Goal: Navigation & Orientation: Find specific page/section

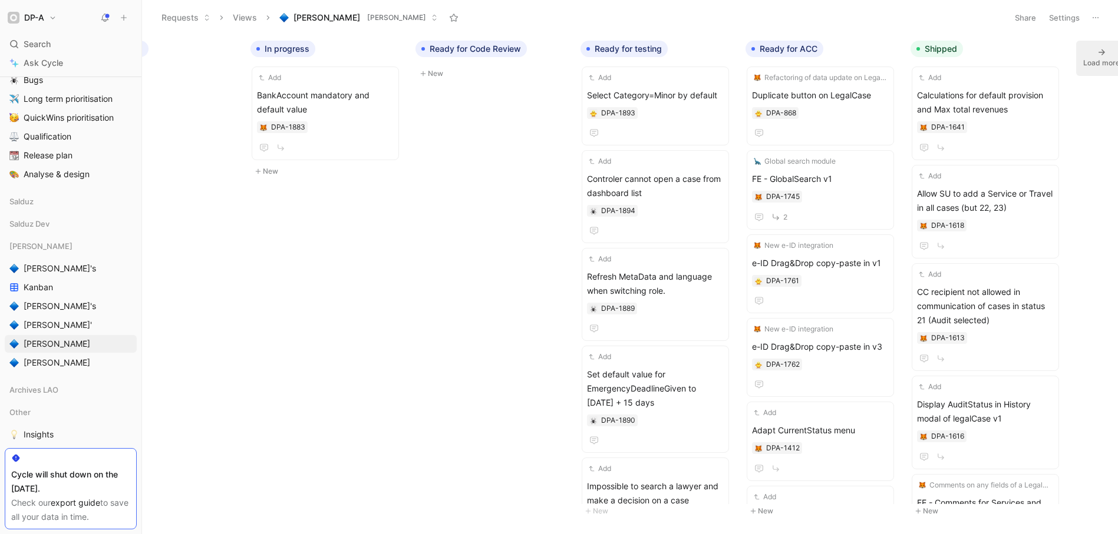
scroll to position [0, 748]
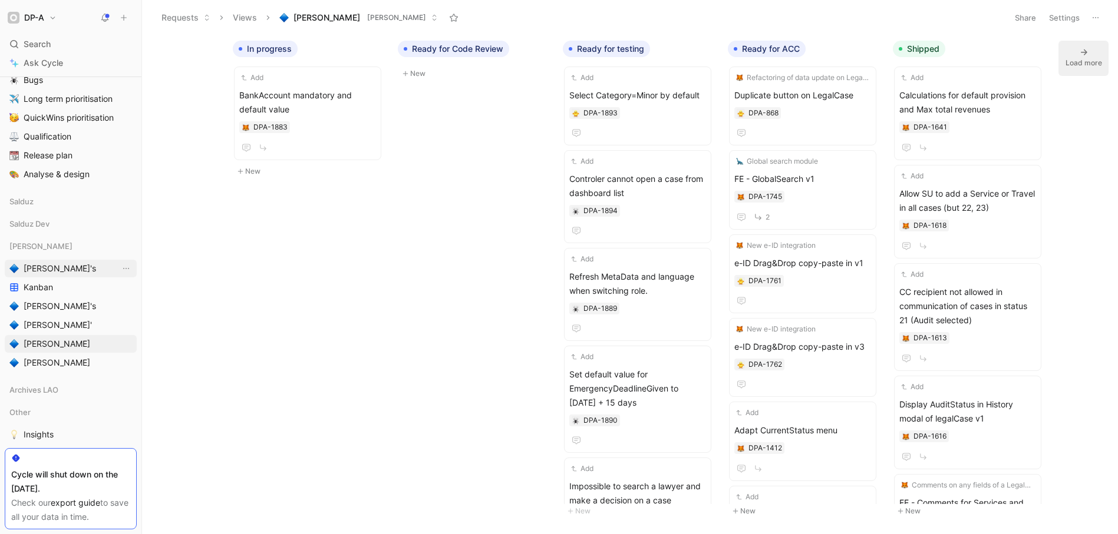
click at [72, 267] on link "[PERSON_NAME]'s" at bounding box center [71, 269] width 132 height 18
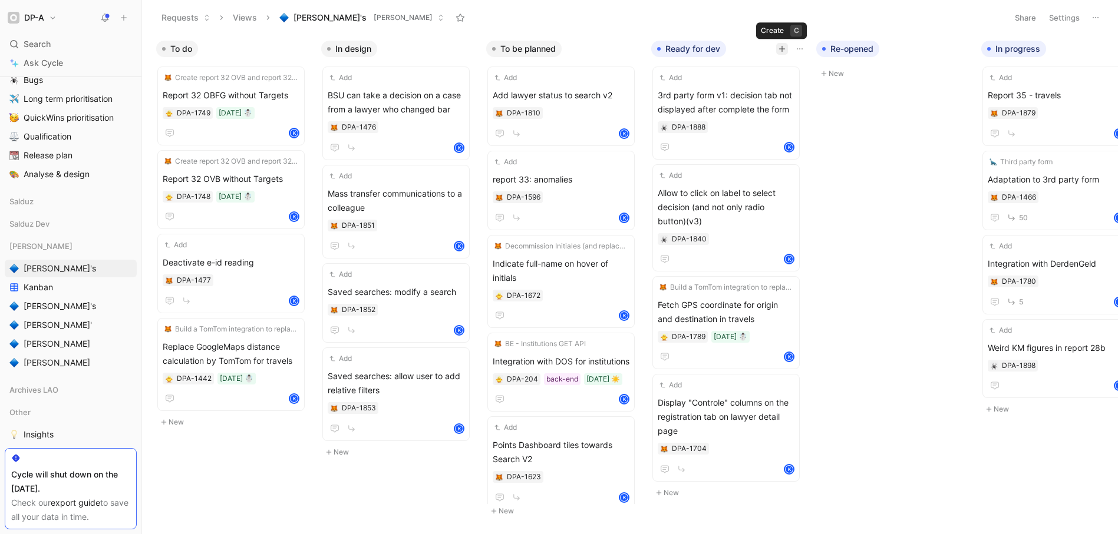
click at [782, 49] on icon "button" at bounding box center [781, 48] width 7 height 7
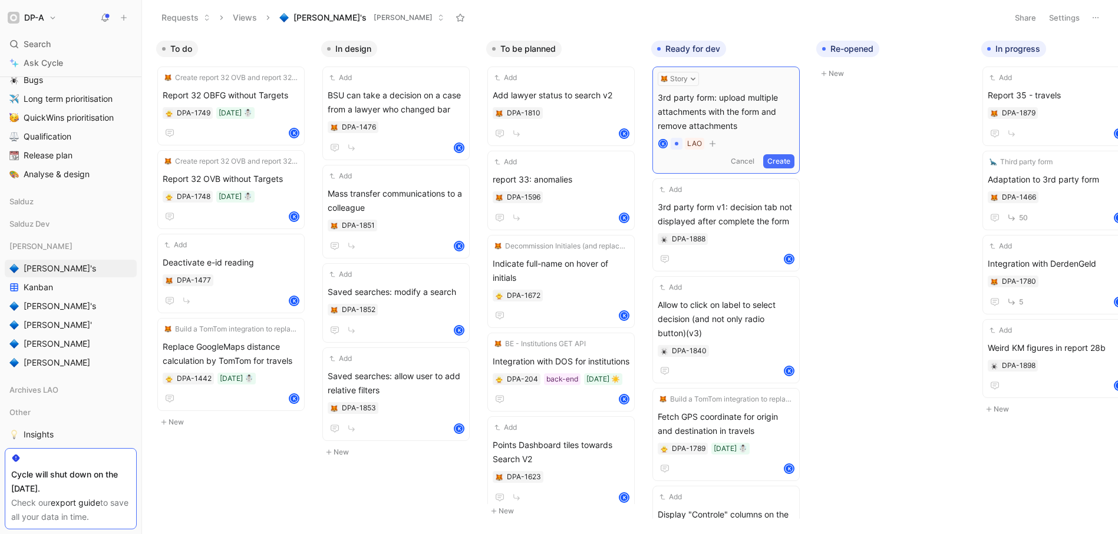
click at [785, 163] on button "Create" at bounding box center [778, 161] width 31 height 14
click at [727, 102] on span "3rd party form: upload multiple attachments with the form and remove attachments" at bounding box center [725, 109] width 137 height 42
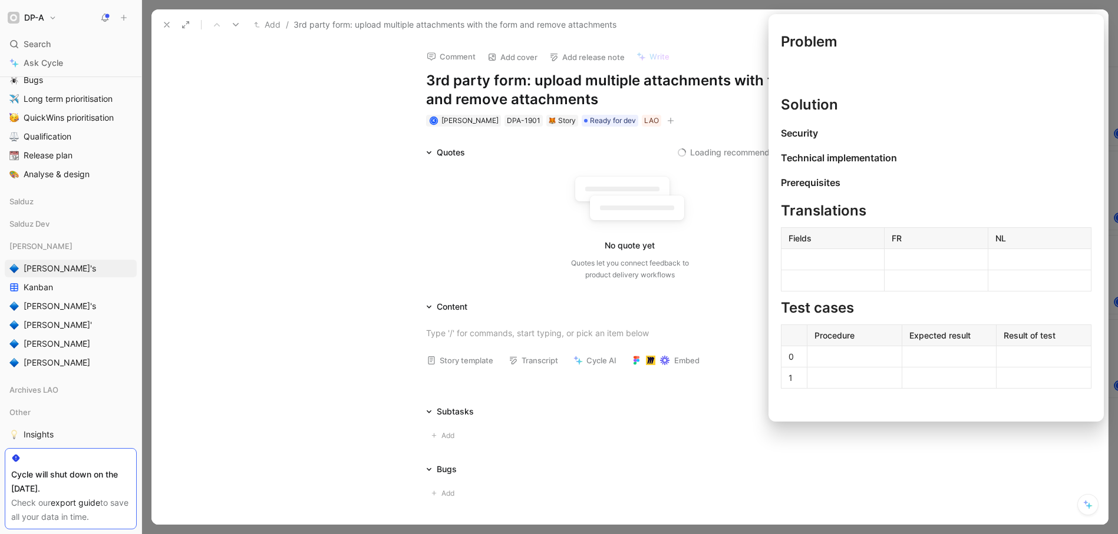
click at [456, 365] on button "Story template" at bounding box center [459, 360] width 77 height 16
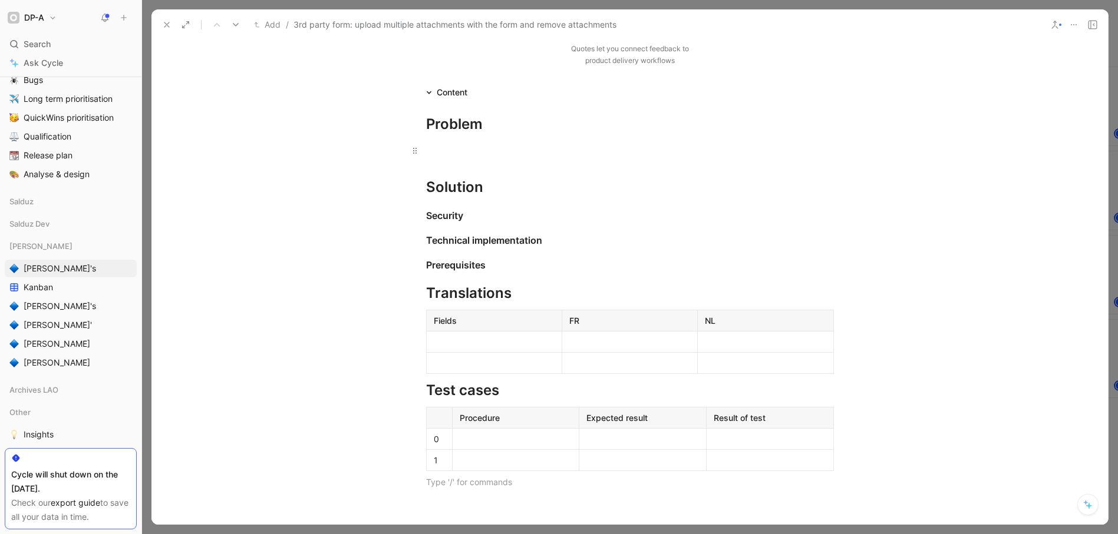
scroll to position [133, 0]
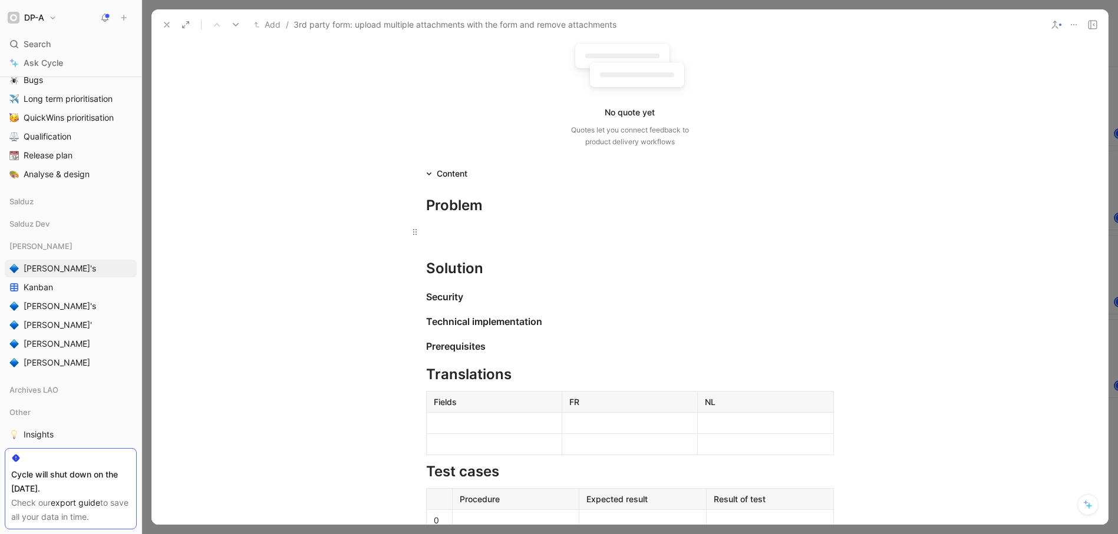
click at [441, 231] on div at bounding box center [630, 232] width 408 height 12
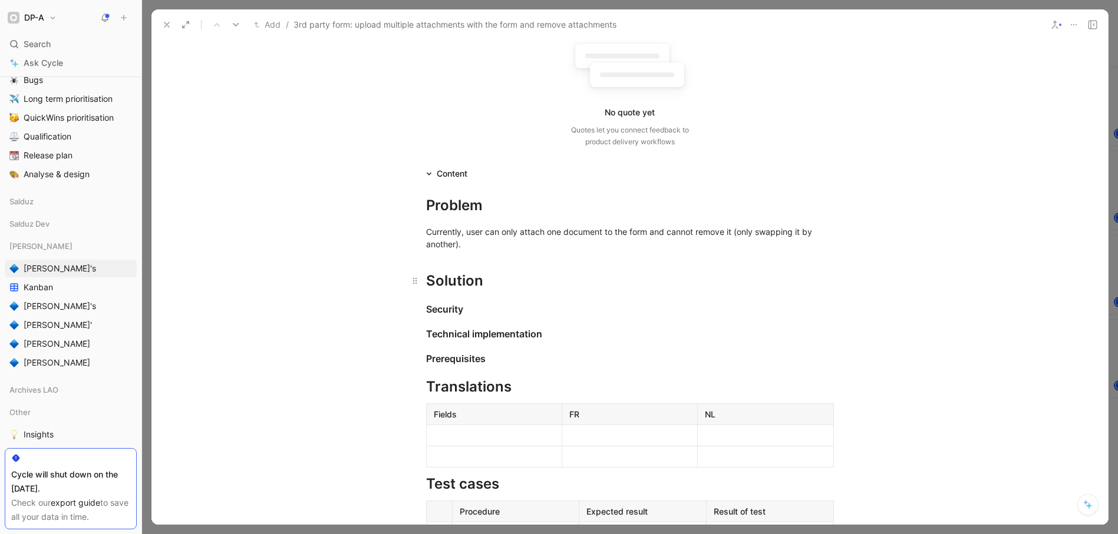
click at [501, 284] on div "Solution" at bounding box center [630, 280] width 408 height 21
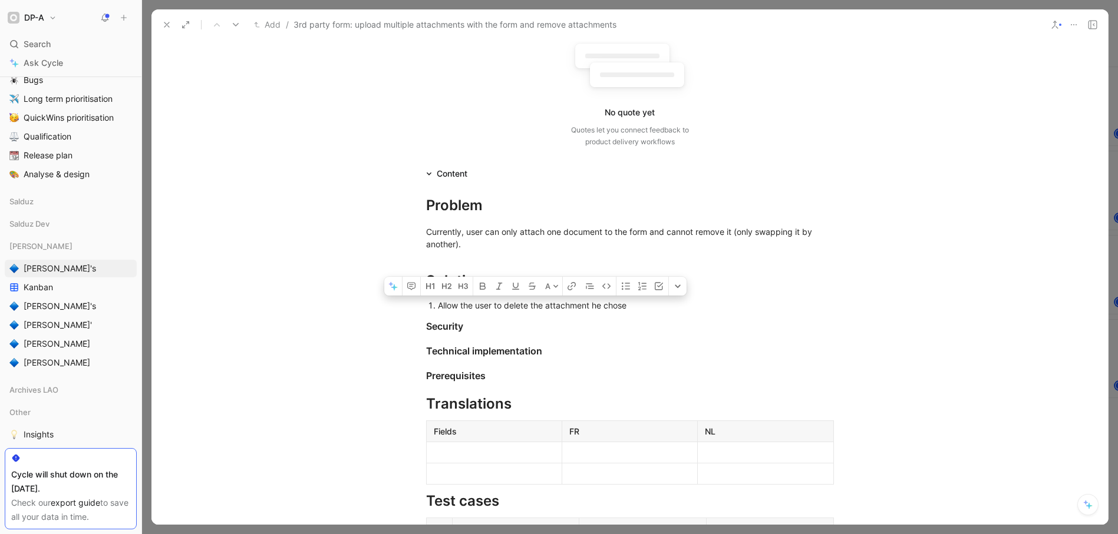
drag, startPoint x: 529, startPoint y: 303, endPoint x: 541, endPoint y: 307, distance: 13.0
click at [541, 307] on div "Allow the user to delete the attachment he chose" at bounding box center [636, 305] width 396 height 12
drag, startPoint x: 654, startPoint y: 306, endPoint x: 626, endPoint y: 326, distance: 34.5
click at [619, 306] on div "Allow the user to delete any of the attachment he chose" at bounding box center [636, 305] width 396 height 12
click at [438, 303] on div "Allow the user to delete any of the attachment he/she has added" at bounding box center [636, 305] width 396 height 12
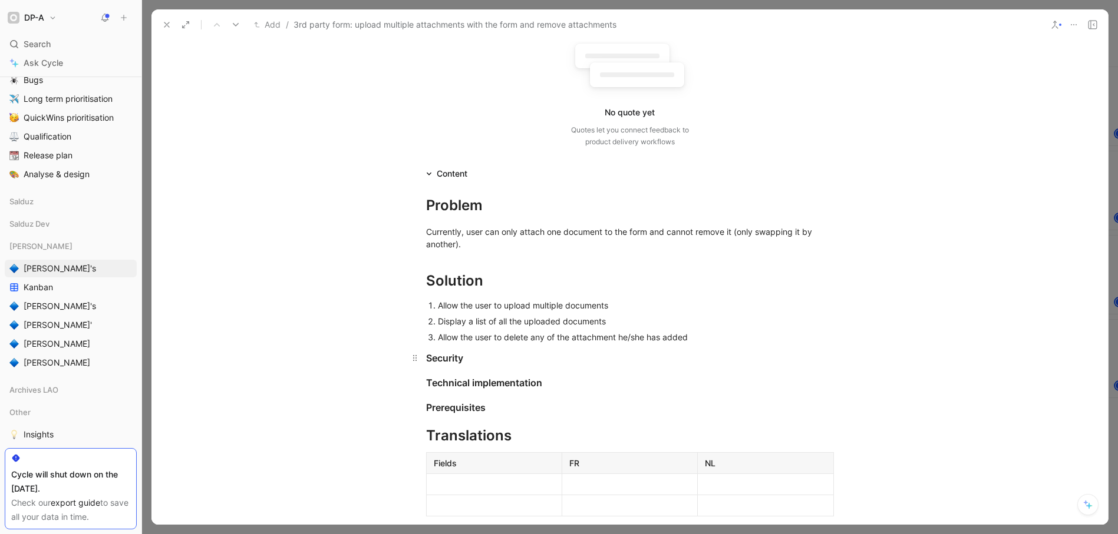
click at [580, 346] on h3 "Security" at bounding box center [630, 358] width 452 height 24
click at [728, 344] on p "Allow the user to delete any of the attachment he/she has added" at bounding box center [636, 337] width 396 height 16
click at [219, 90] on div "Quotes No recommendation No quote yet Quotes let you connect feedback to produc…" at bounding box center [629, 82] width 956 height 140
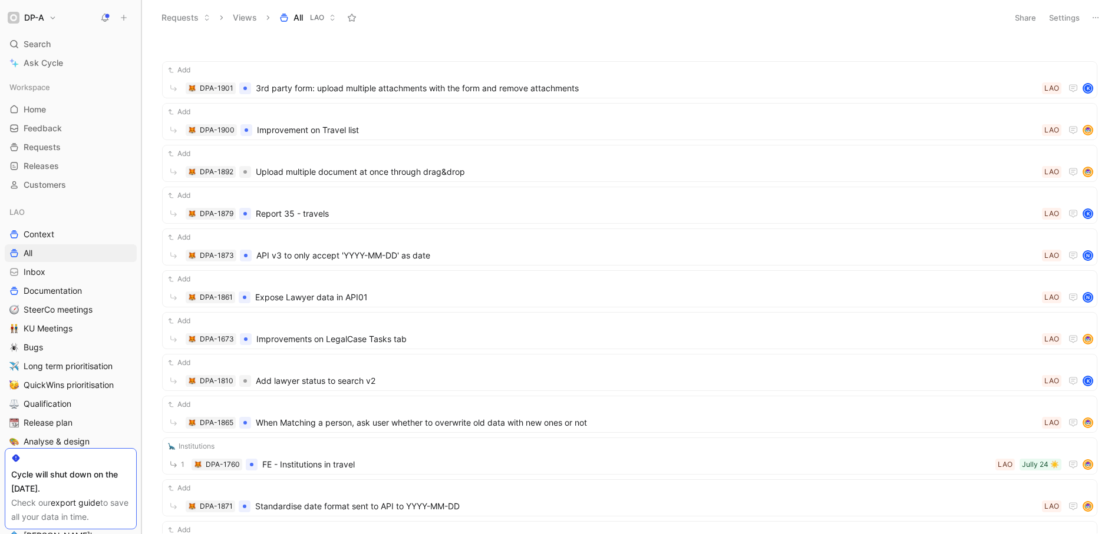
click at [139, 182] on div at bounding box center [141, 267] width 5 height 534
click at [56, 15] on button "DP-A" at bounding box center [32, 17] width 55 height 16
click at [30, 124] on div "Workspace settings G then S" at bounding box center [80, 121] width 145 height 19
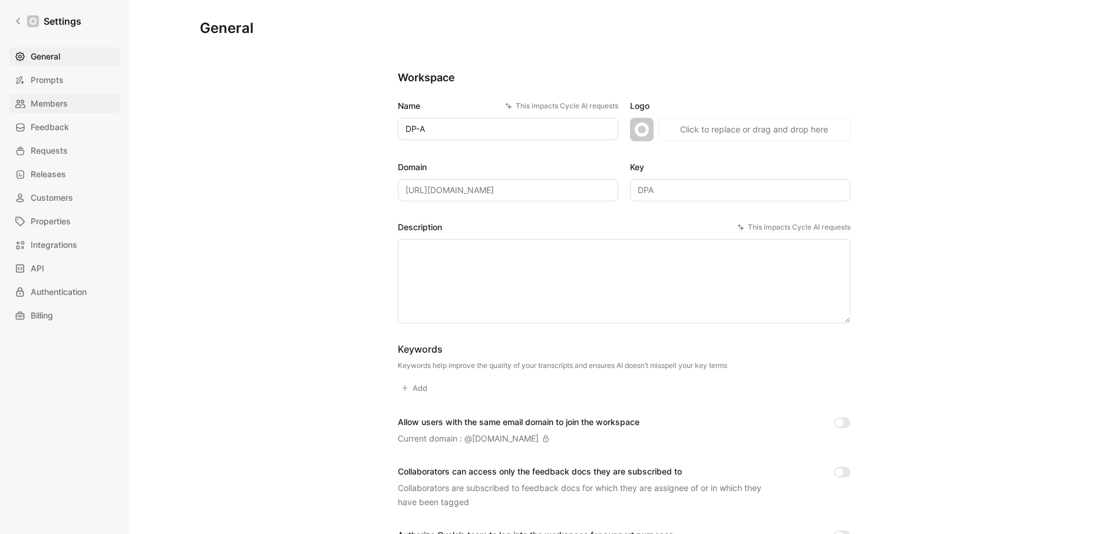
click at [59, 104] on span "Members" at bounding box center [49, 104] width 37 height 14
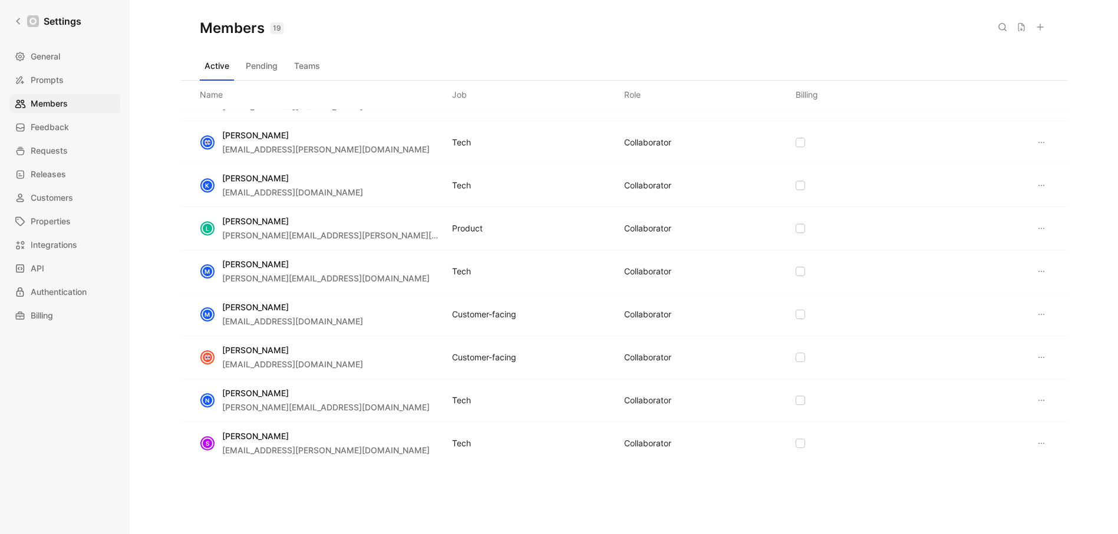
scroll to position [443, 0]
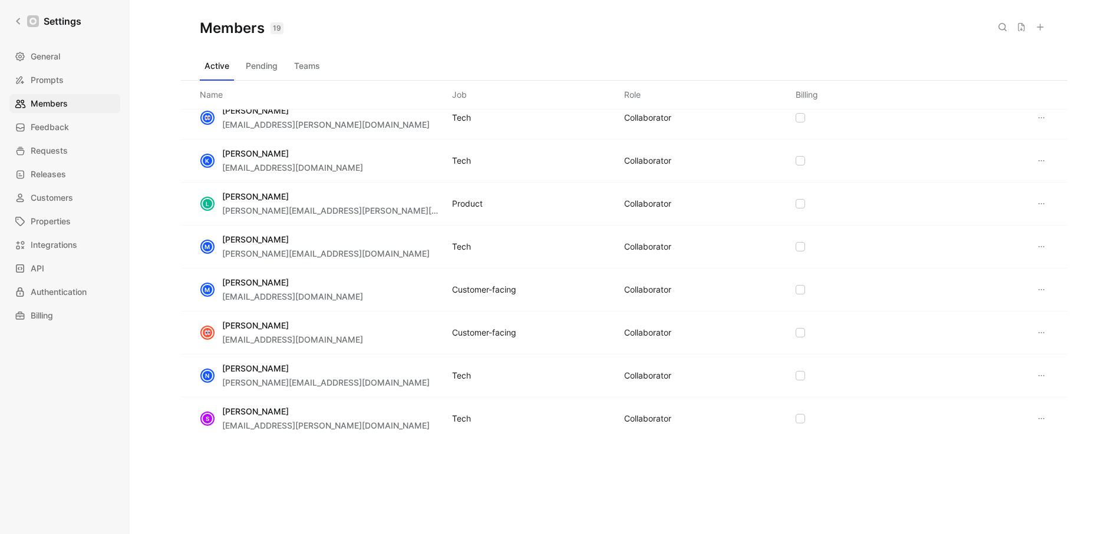
click at [146, 162] on div "Members 19 Saved Active Pending Teams Name Job Role Billing B Benoît Libeau ben…" at bounding box center [624, 267] width 988 height 534
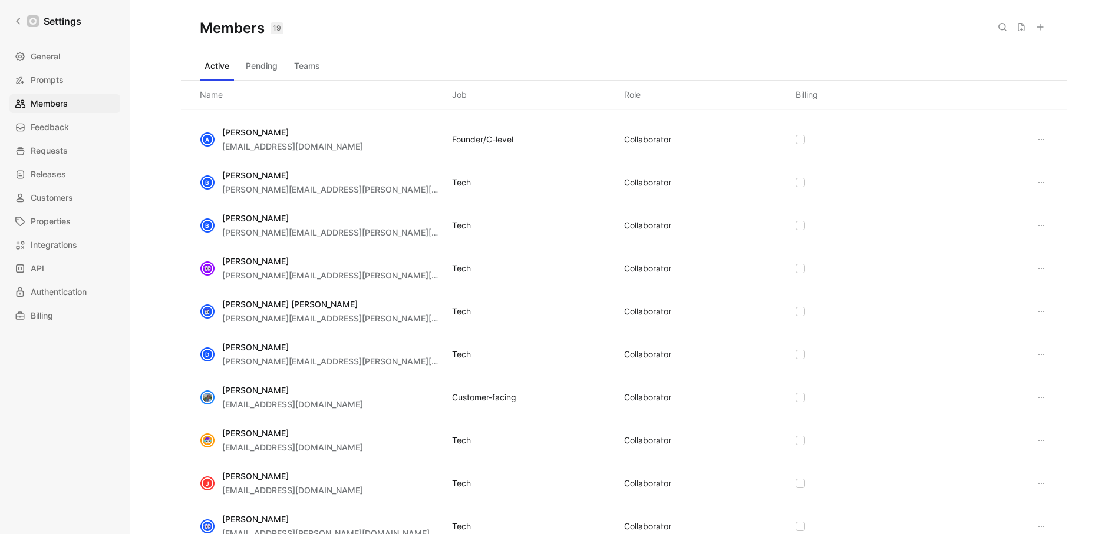
scroll to position [0, 0]
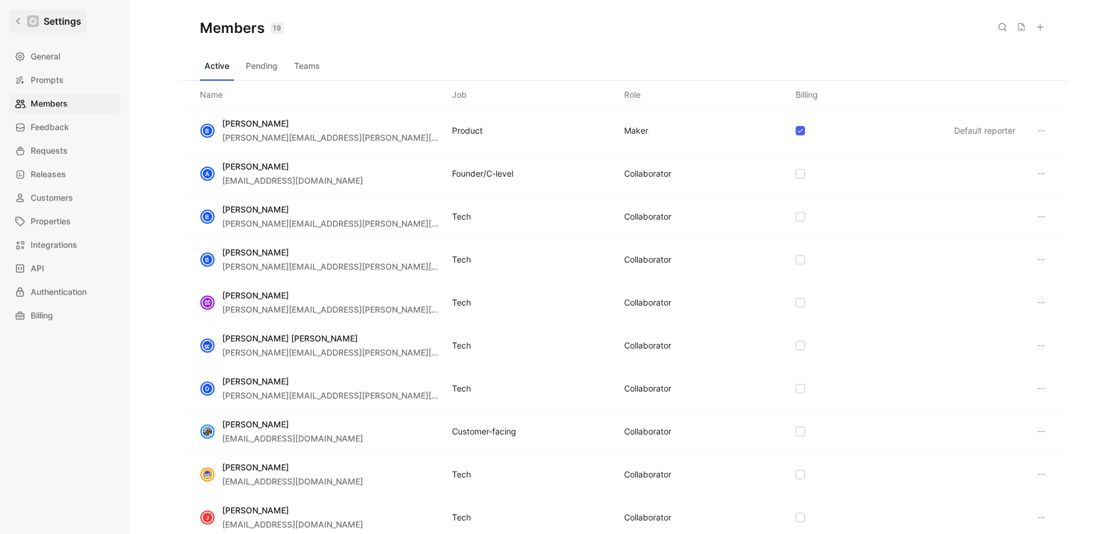
click at [17, 24] on icon at bounding box center [18, 21] width 8 height 8
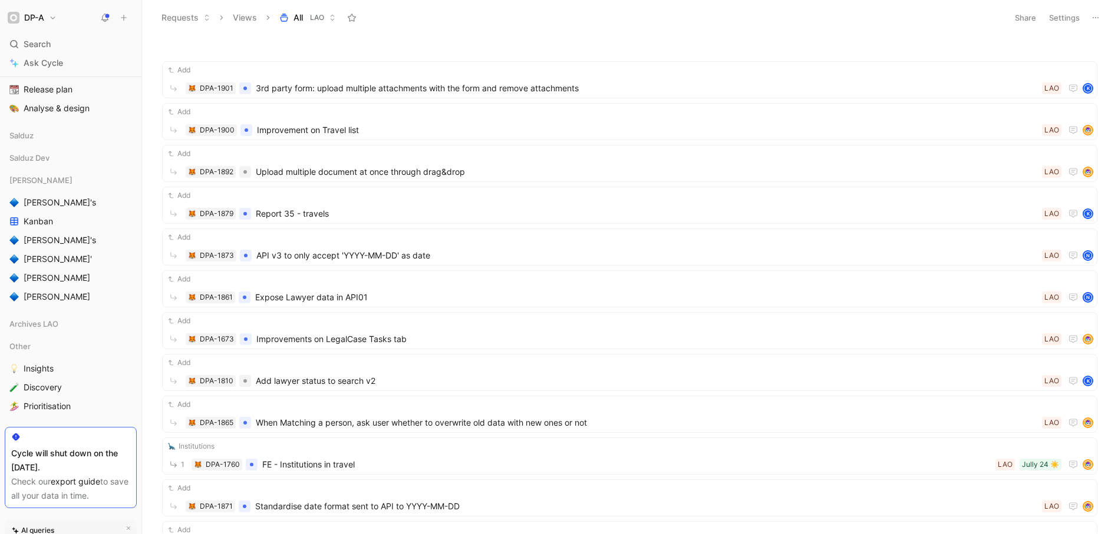
scroll to position [281, 0]
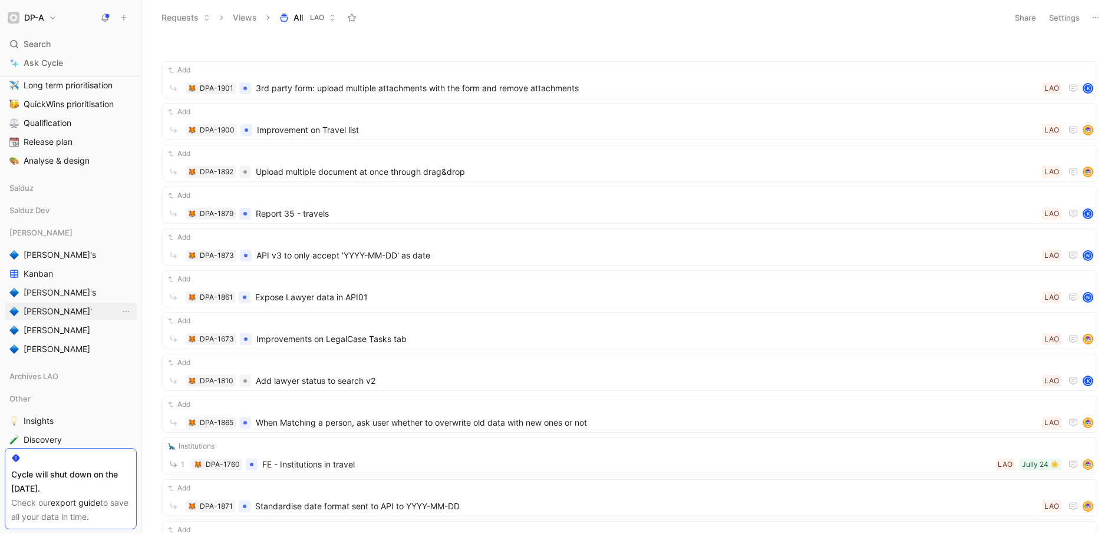
click at [39, 310] on span "[PERSON_NAME]'" at bounding box center [58, 312] width 68 height 12
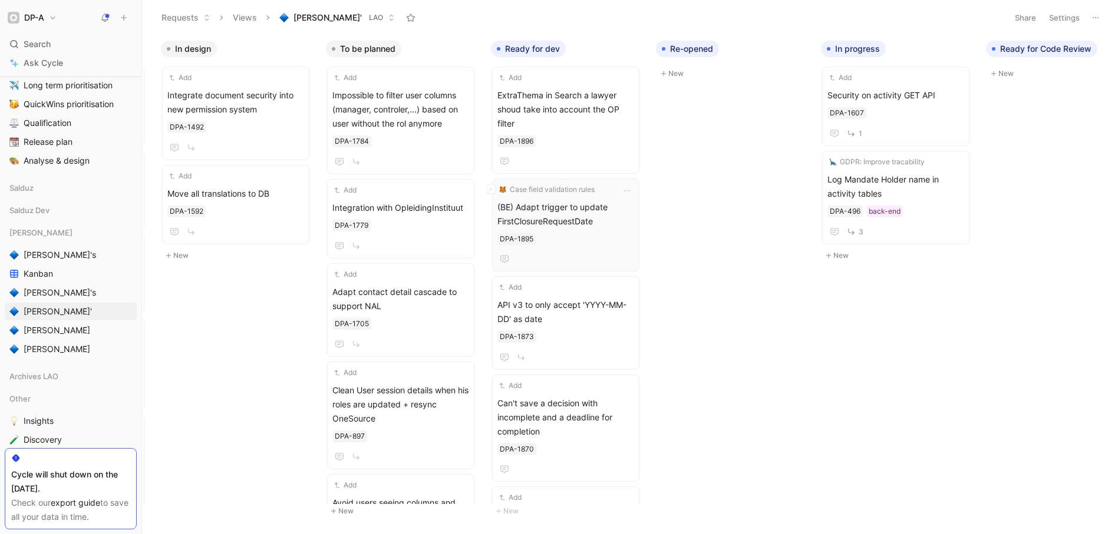
scroll to position [0, 164]
click at [56, 246] on link "[PERSON_NAME]'s" at bounding box center [71, 255] width 132 height 18
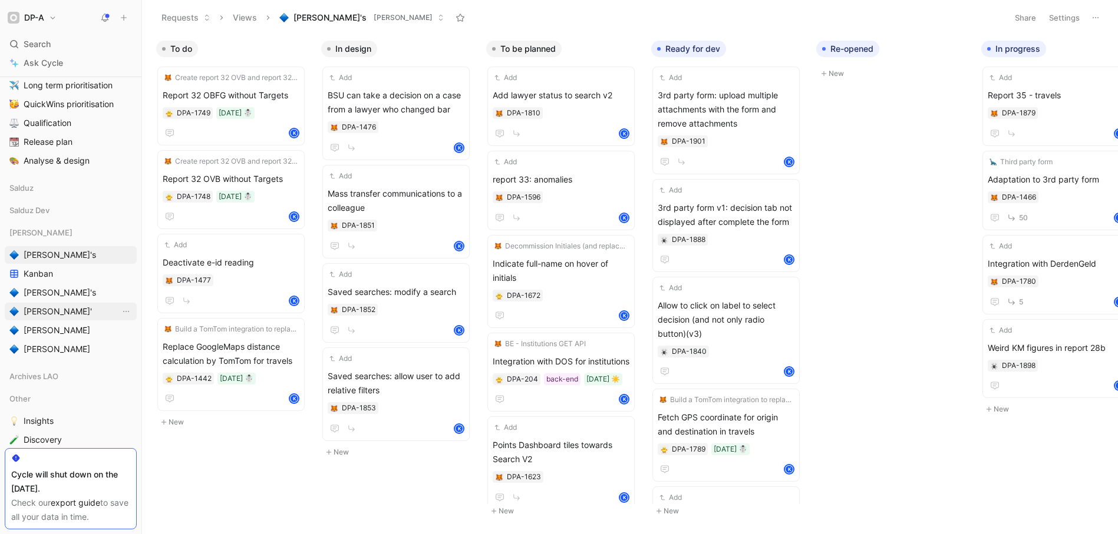
click at [52, 310] on span "[PERSON_NAME]'" at bounding box center [58, 312] width 68 height 12
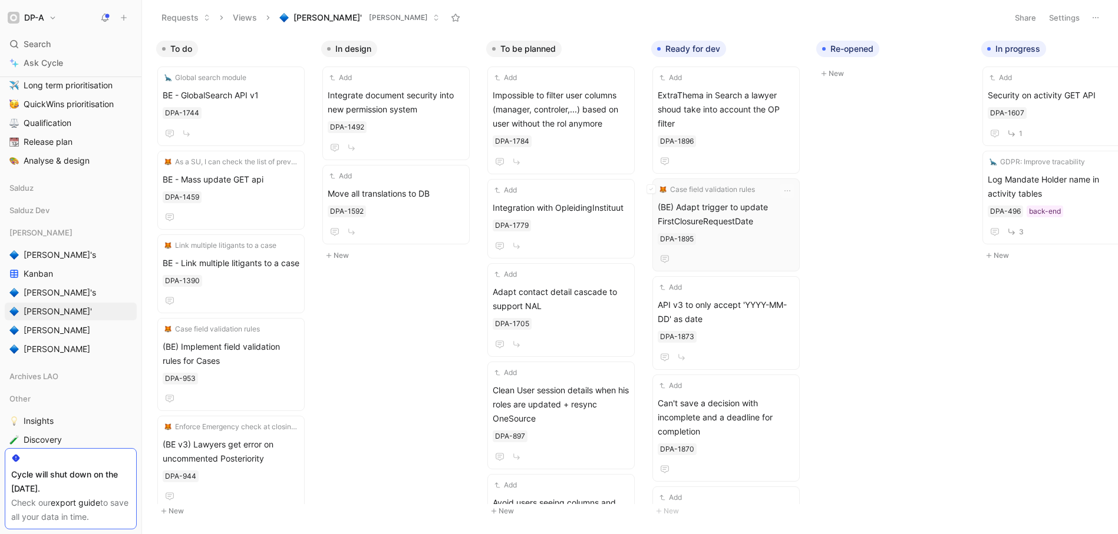
click at [746, 233] on div "DPA-1895" at bounding box center [725, 239] width 137 height 12
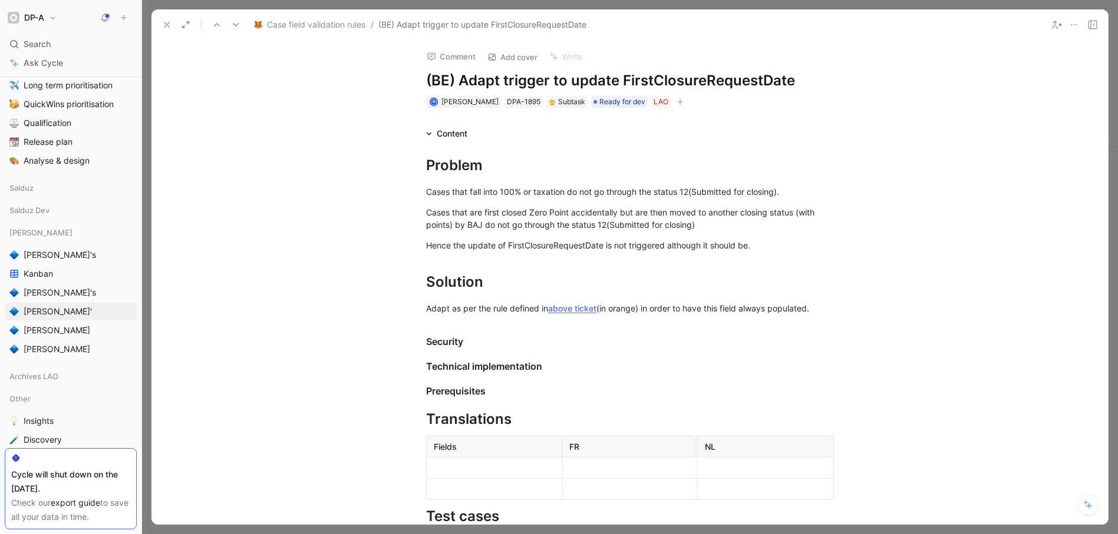
drag, startPoint x: 625, startPoint y: 77, endPoint x: 755, endPoint y: 75, distance: 130.2
click at [755, 75] on h1 "(BE) Adapt trigger to update FirstClosureRequestDate" at bounding box center [630, 80] width 408 height 19
click at [709, 274] on div "Solution" at bounding box center [630, 282] width 408 height 21
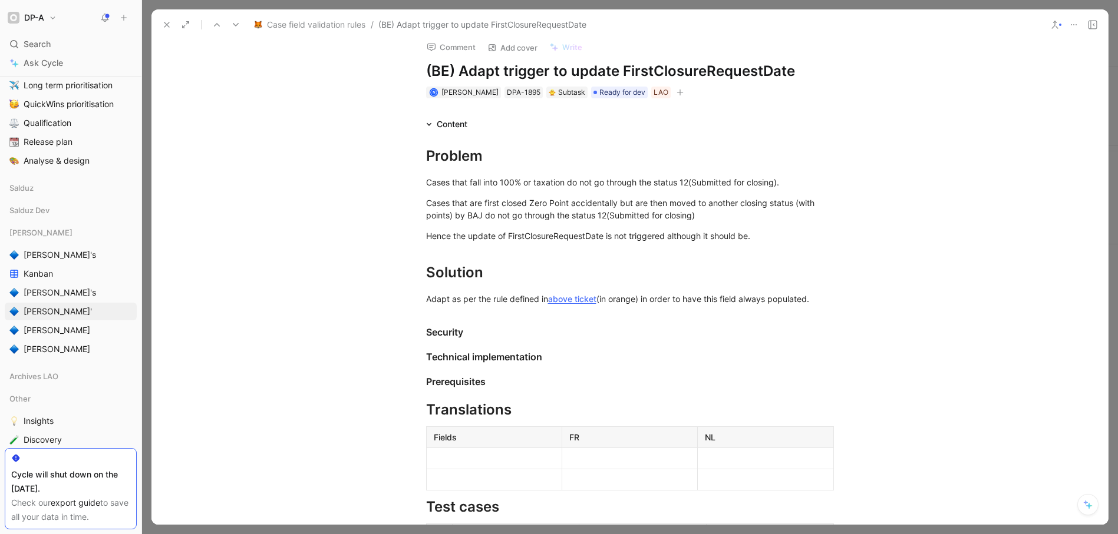
scroll to position [9, 0]
drag, startPoint x: 620, startPoint y: 66, endPoint x: 802, endPoint y: 80, distance: 183.1
click at [802, 80] on h1 "(BE) Adapt trigger to update FirstClosureRequestDate" at bounding box center [630, 71] width 408 height 19
click at [557, 195] on p "Cases that are first closed Zero Point accidentally but are then moved to anoth…" at bounding box center [630, 210] width 452 height 32
drag, startPoint x: 619, startPoint y: 68, endPoint x: 788, endPoint y: 76, distance: 169.9
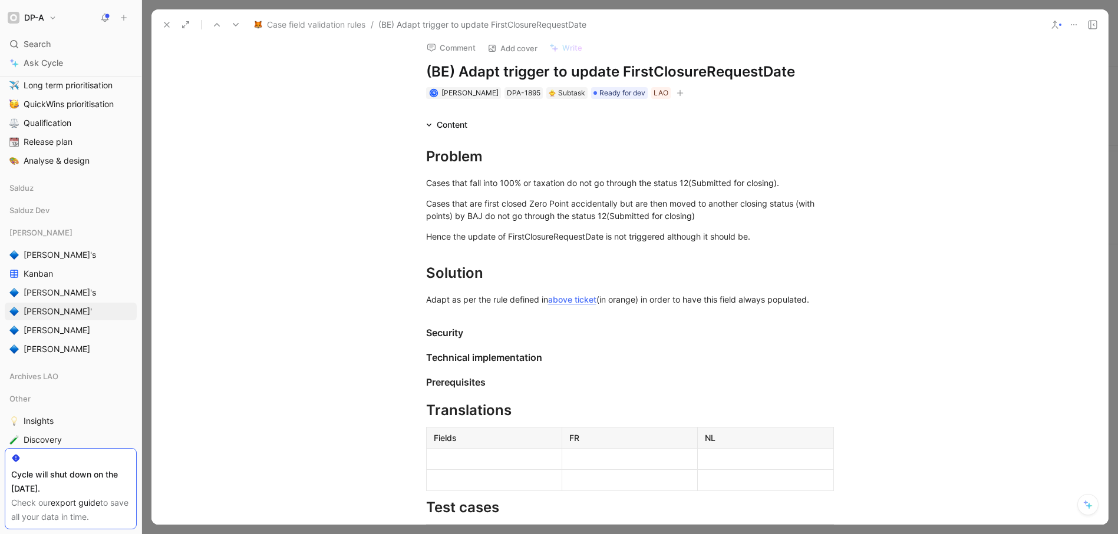
click at [788, 72] on h1 "(BE) Adapt trigger to update FirstClosureRequestDate" at bounding box center [630, 71] width 408 height 19
click at [670, 218] on div "Cases that are first closed Zero Point accidentally but are then moved to anoth…" at bounding box center [630, 209] width 408 height 25
click at [163, 25] on icon at bounding box center [166, 24] width 9 height 9
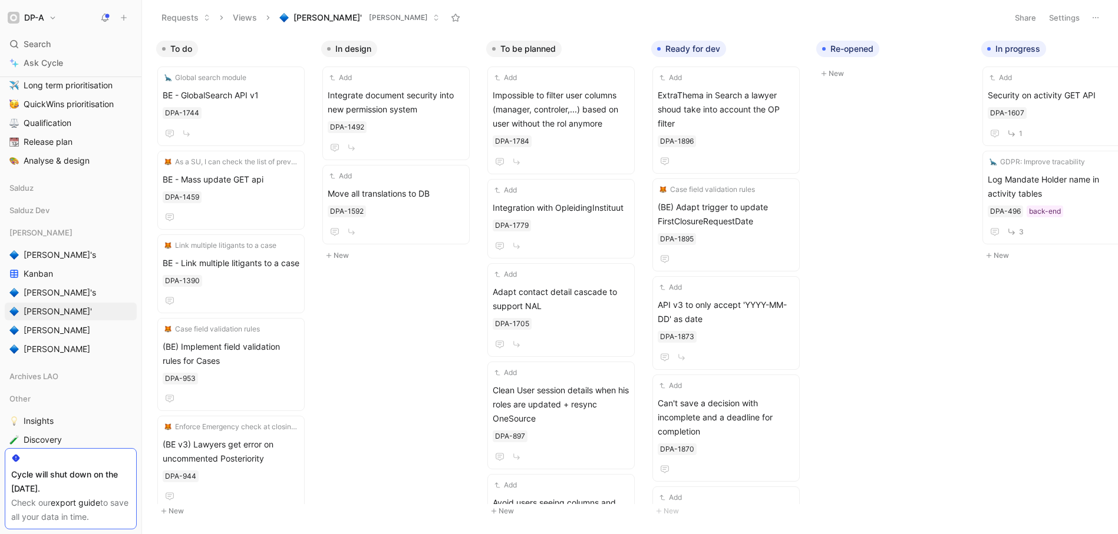
click at [35, 244] on div "LAO Dev Khaled's Kanban Joran's Nicolas' Fabian's Benoît's" at bounding box center [71, 291] width 132 height 134
click at [44, 252] on span "[PERSON_NAME]'s" at bounding box center [60, 255] width 72 height 12
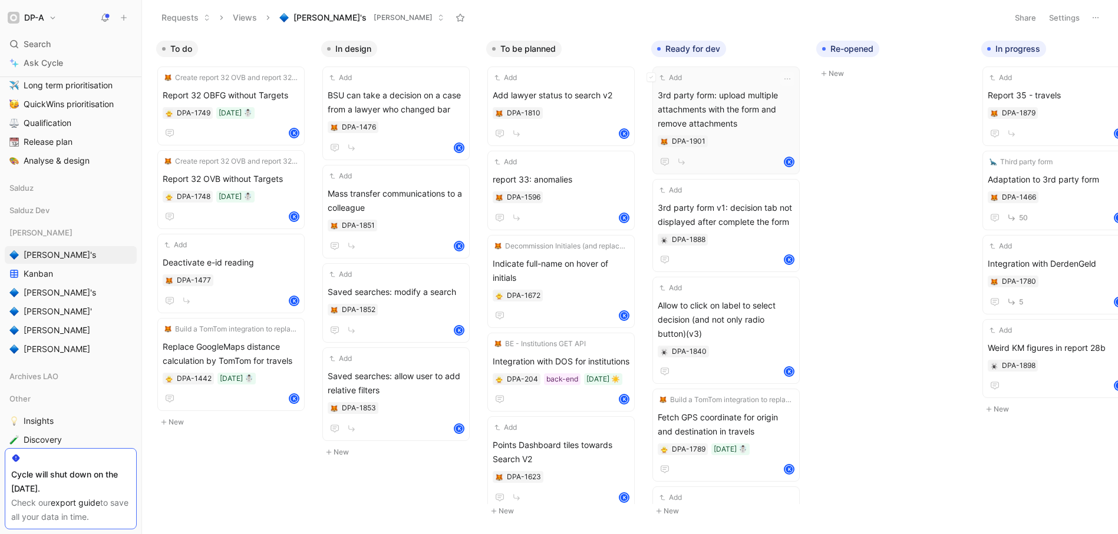
click at [754, 127] on span "3rd party form: upload multiple attachments with the form and remove attachments" at bounding box center [725, 109] width 137 height 42
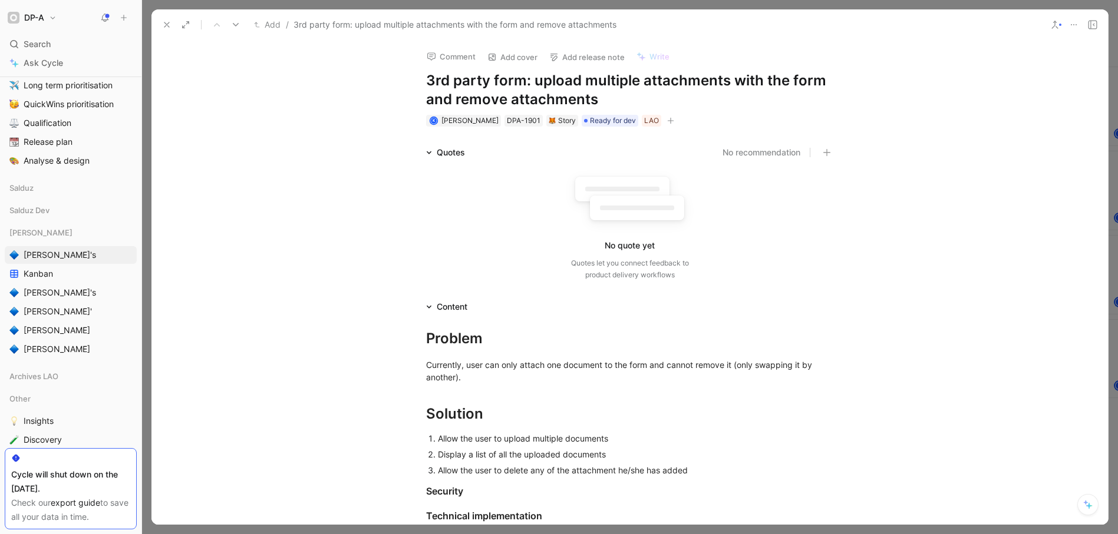
click at [162, 24] on icon at bounding box center [166, 24] width 9 height 9
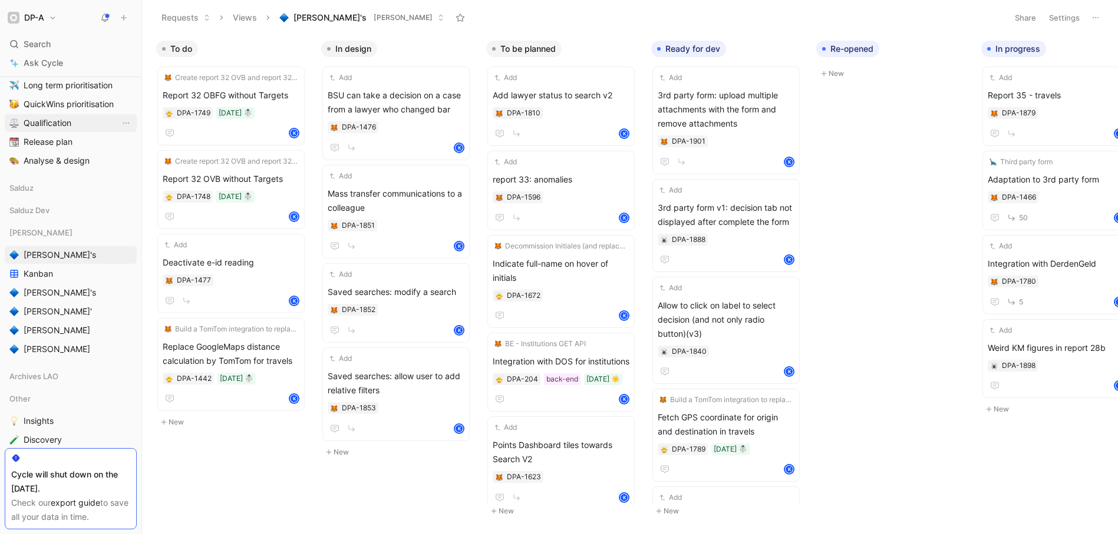
scroll to position [281, 0]
